Goal: Task Accomplishment & Management: Use online tool/utility

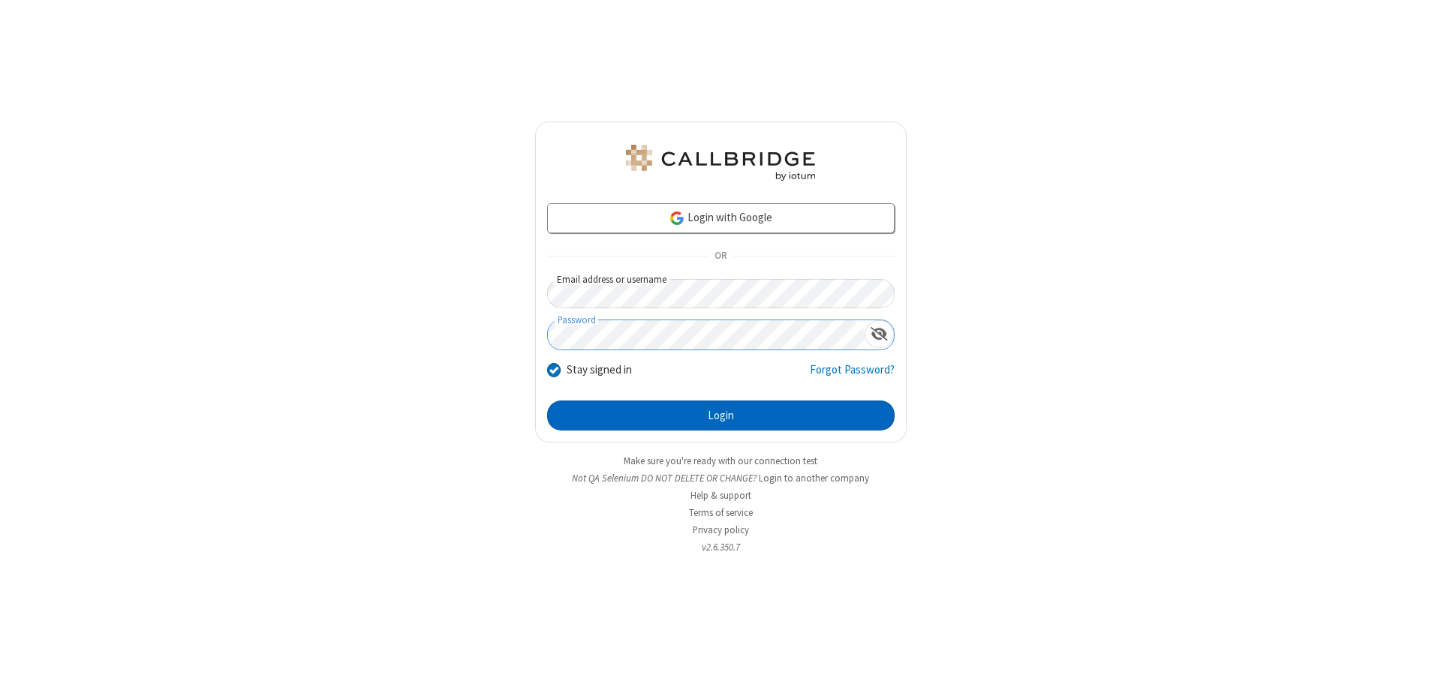
click at [720, 416] on button "Login" at bounding box center [720, 416] width 347 height 30
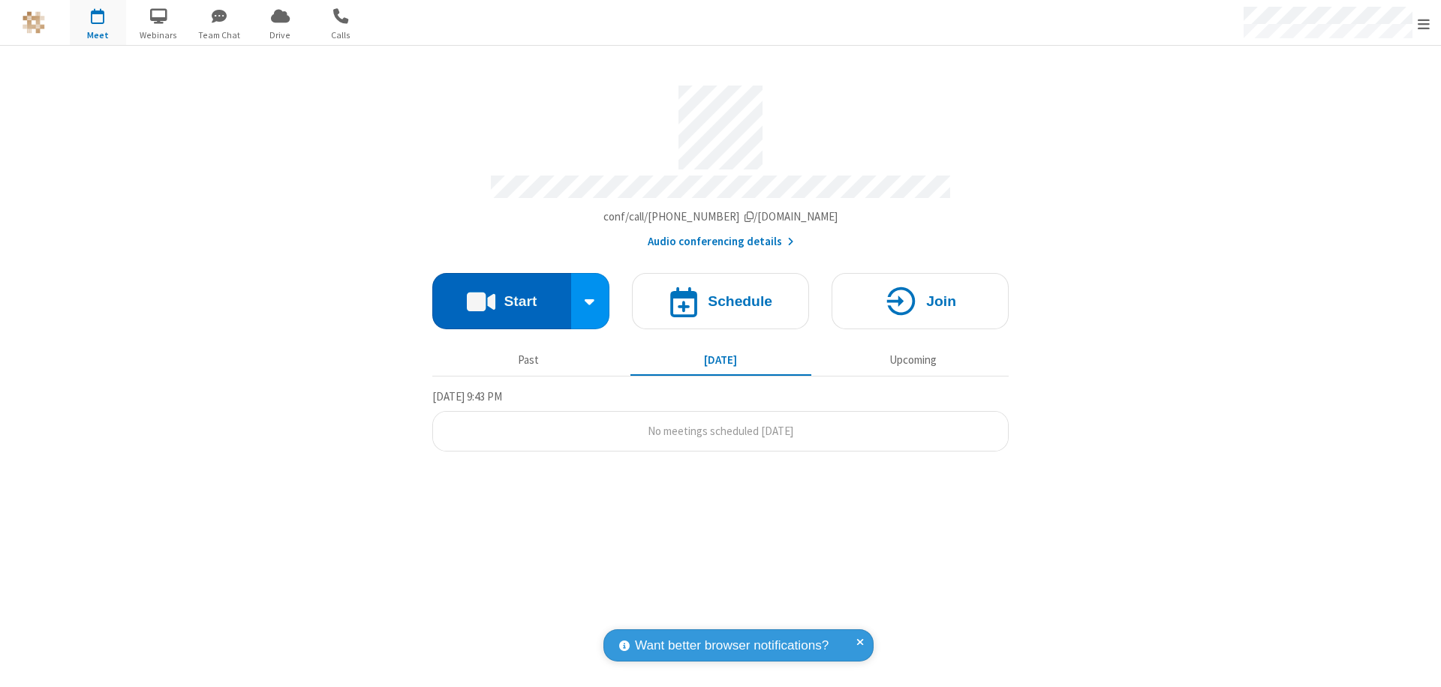
click at [501, 294] on button "Start" at bounding box center [501, 301] width 139 height 56
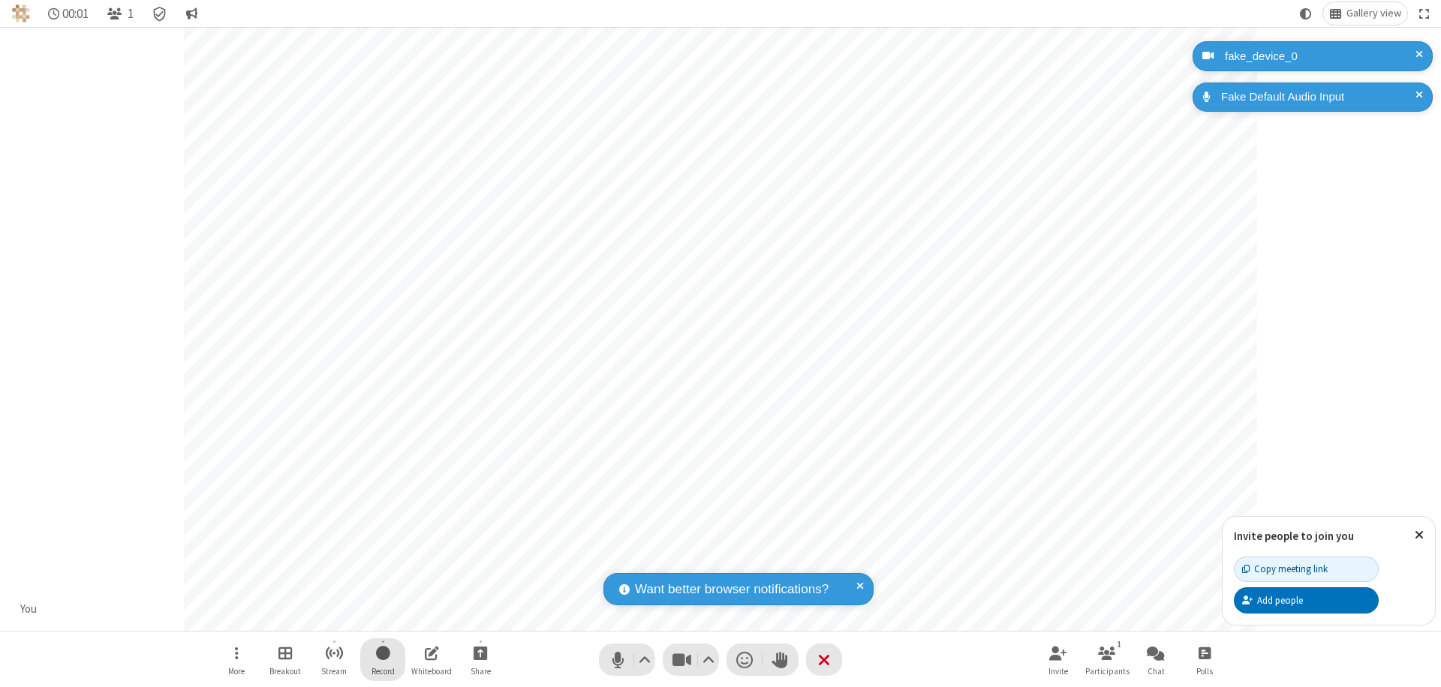
click at [383, 660] on span "Start recording" at bounding box center [383, 653] width 14 height 19
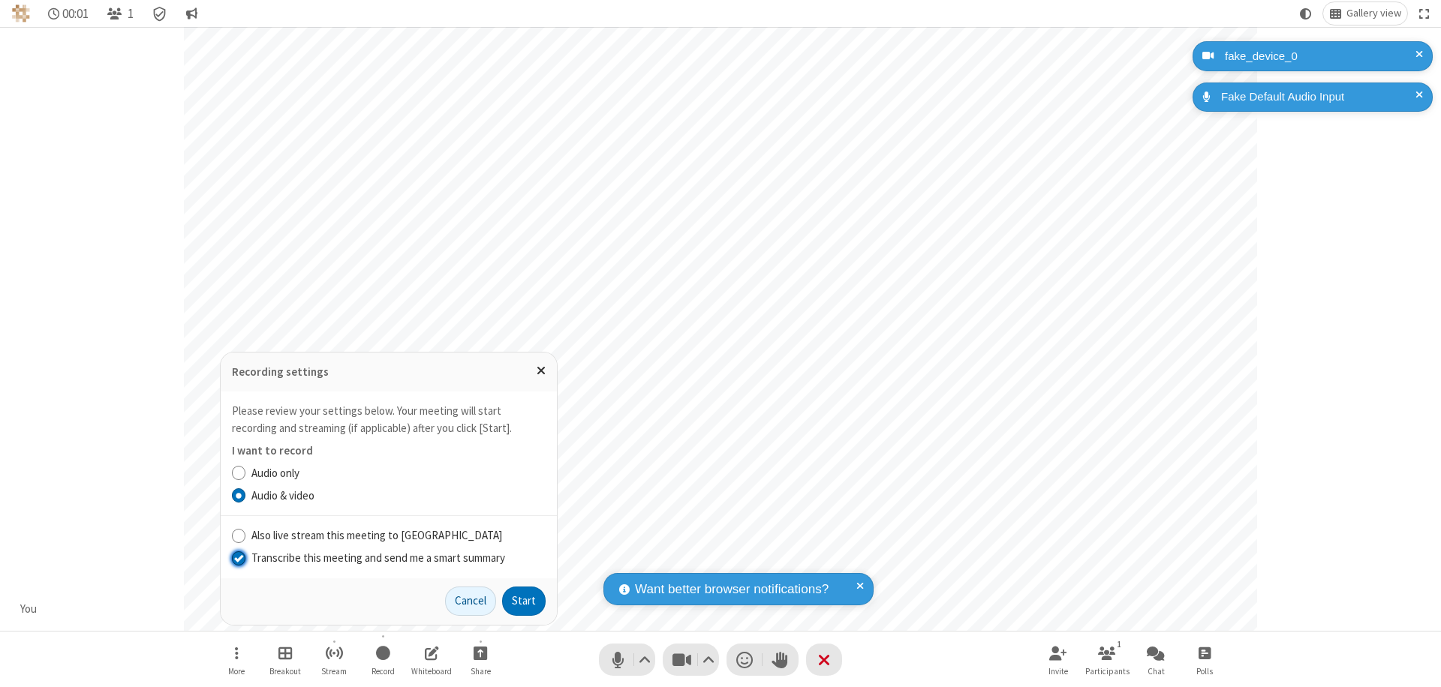
click at [238, 558] on input "Transcribe this meeting and send me a smart summary" at bounding box center [239, 558] width 14 height 16
click at [524, 601] on button "Start" at bounding box center [524, 602] width 44 height 30
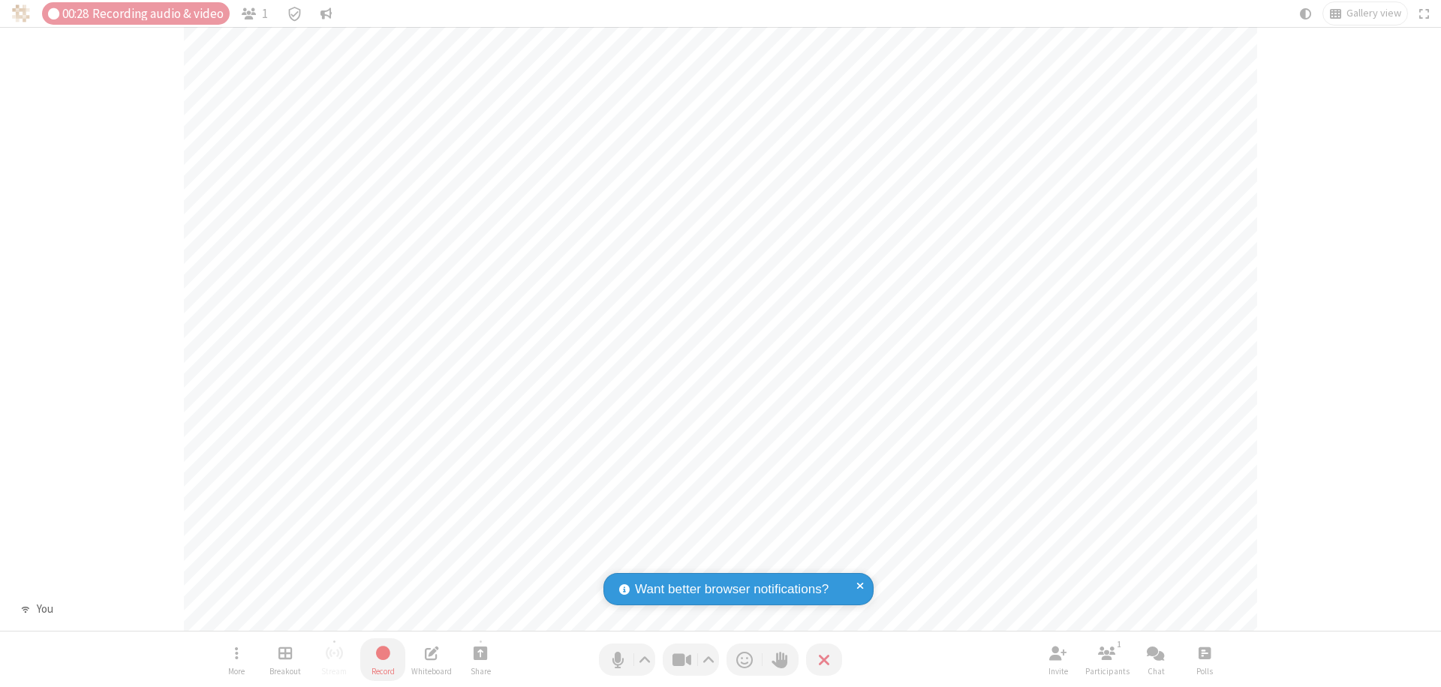
click at [383, 660] on span "Stop recording" at bounding box center [382, 653] width 17 height 19
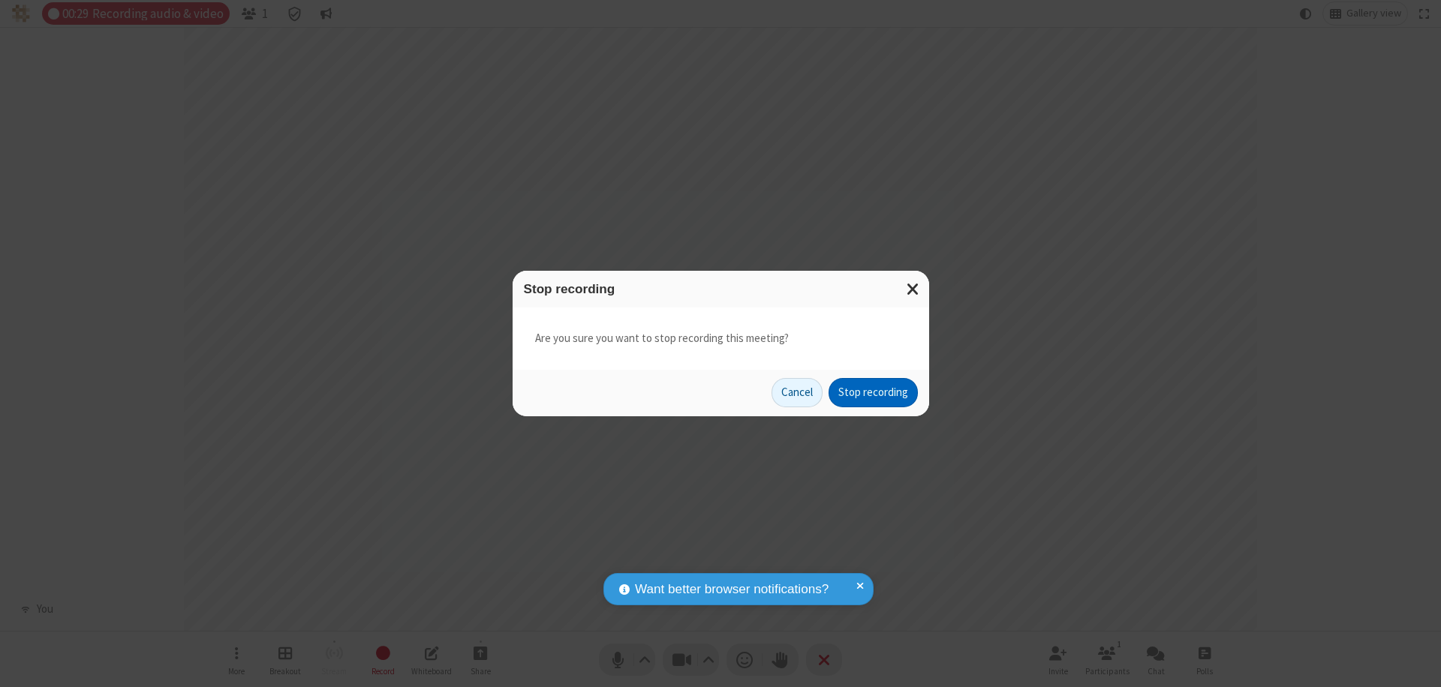
click at [873, 392] on button "Stop recording" at bounding box center [872, 393] width 89 height 30
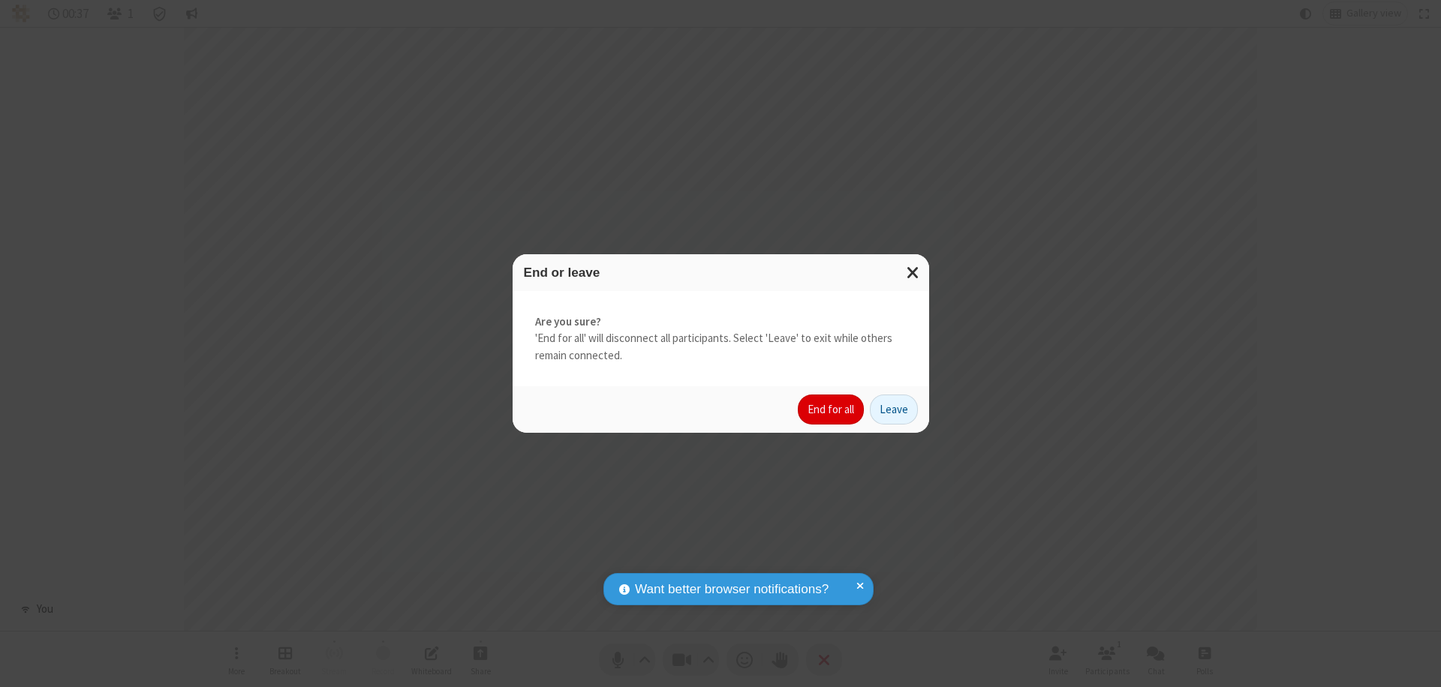
click at [831, 410] on button "End for all" at bounding box center [831, 410] width 66 height 30
